Goal: Find specific page/section: Find specific page/section

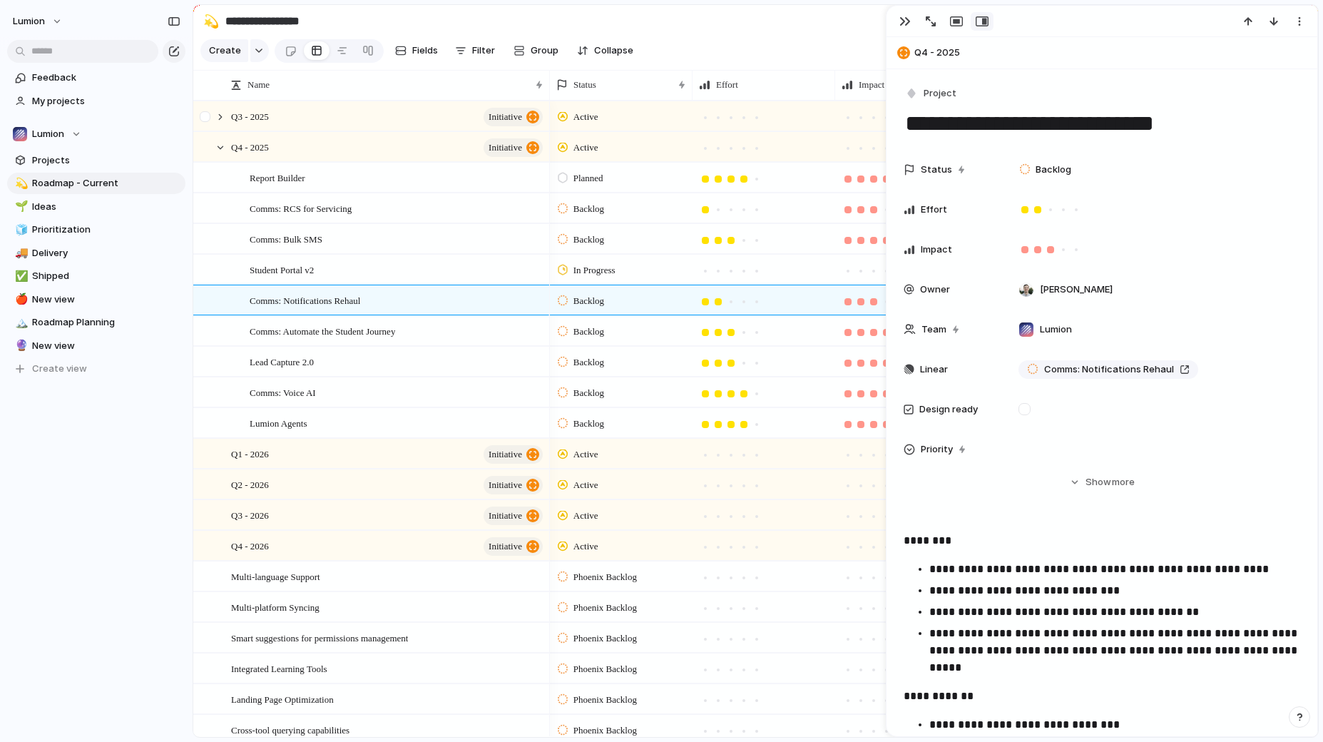
click at [225, 121] on div at bounding box center [213, 116] width 39 height 29
click at [220, 115] on div at bounding box center [220, 117] width 13 height 13
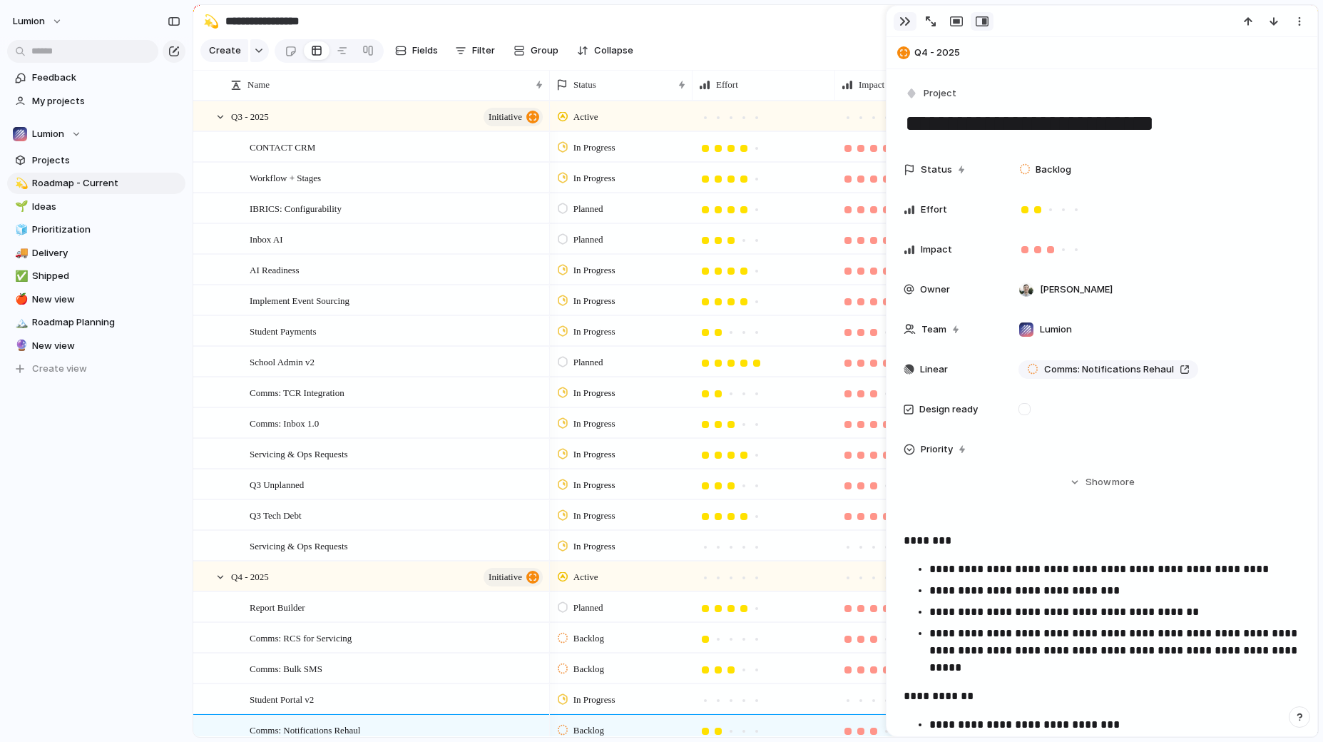
click at [906, 22] on div "button" at bounding box center [904, 21] width 11 height 11
